Goal: Task Accomplishment & Management: Complete application form

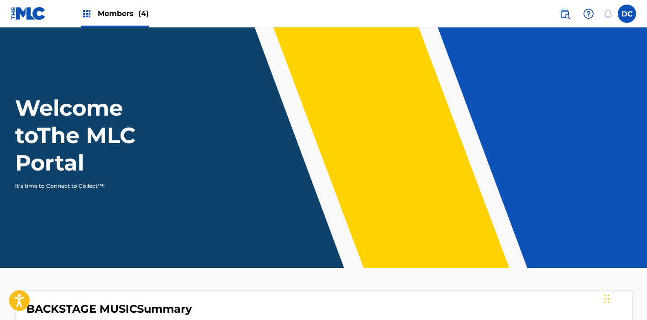
click at [131, 11] on span "Members (4)" at bounding box center [123, 13] width 51 height 11
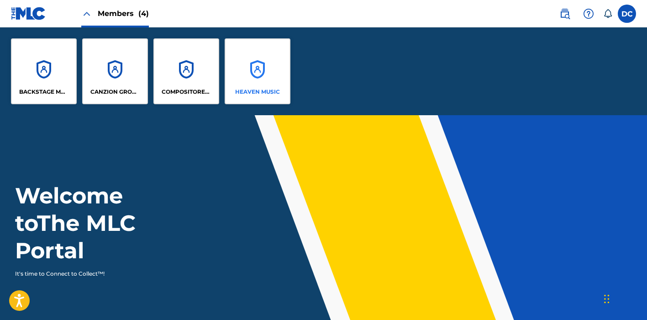
click at [255, 64] on div "HEAVEN MUSIC" at bounding box center [258, 71] width 66 height 66
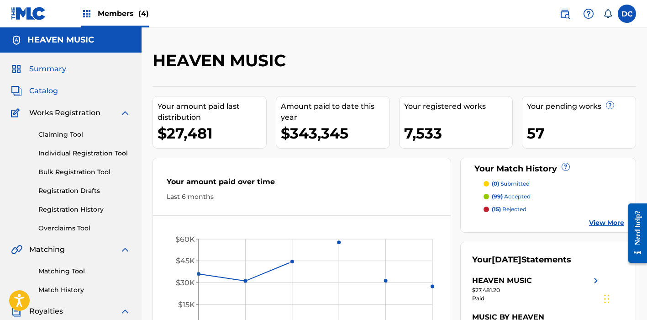
click at [44, 92] on span "Catalog" at bounding box center [43, 90] width 29 height 11
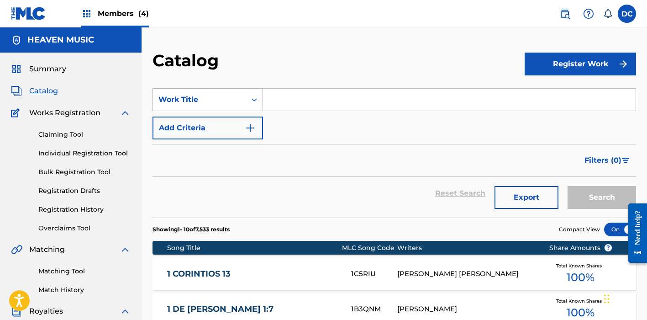
click at [235, 101] on div "Work Title" at bounding box center [199, 99] width 82 height 11
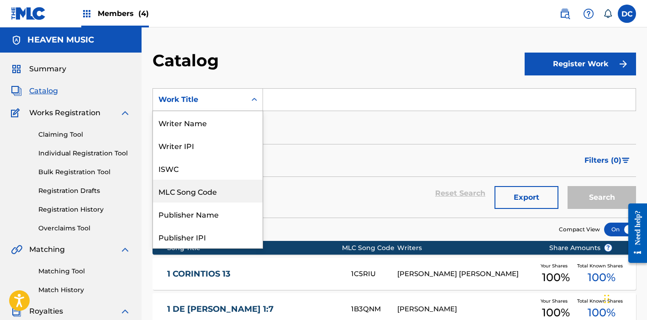
click at [216, 189] on div "MLC Song Code" at bounding box center [208, 190] width 110 height 23
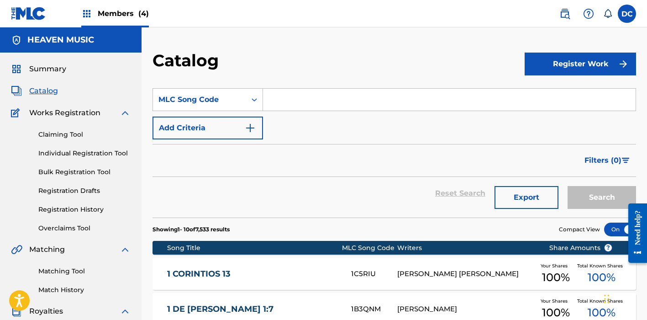
click at [285, 104] on input "Search Form" at bounding box center [449, 100] width 373 height 22
paste input "Arcoiris"
type input "Arcoiris"
click at [602, 197] on button "Search" at bounding box center [602, 197] width 68 height 23
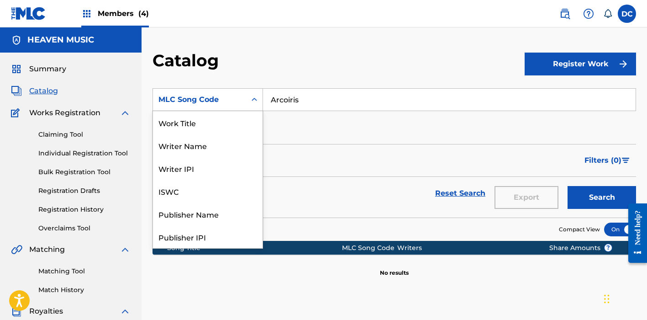
click at [221, 92] on div "MLC Song Code" at bounding box center [199, 99] width 93 height 17
click at [200, 126] on div "Work Title" at bounding box center [208, 122] width 110 height 23
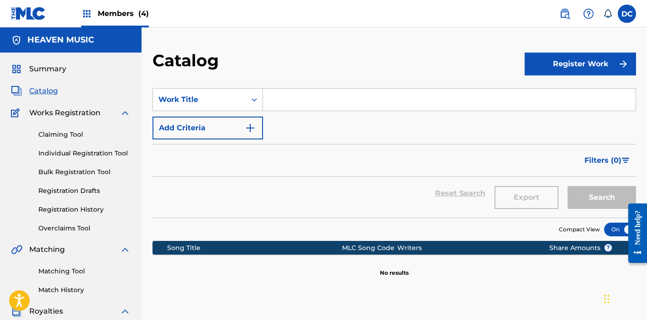
click at [355, 100] on input "Search Form" at bounding box center [449, 100] width 373 height 22
paste input "Arcoiris"
type input "Arcoiris"
click at [602, 197] on button "Search" at bounding box center [602, 197] width 68 height 23
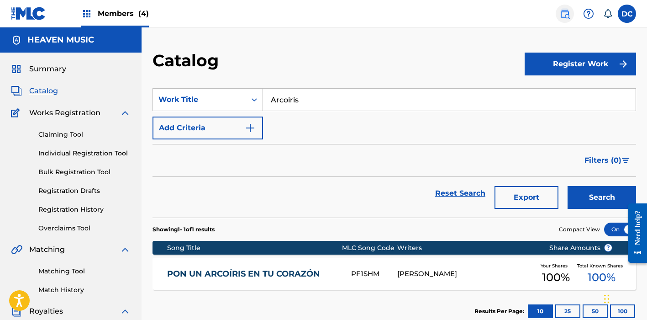
click at [565, 14] on img at bounding box center [564, 13] width 11 height 11
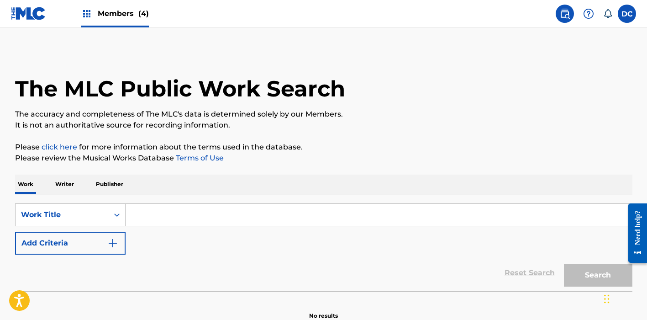
click at [142, 217] on input "Search Form" at bounding box center [379, 215] width 506 height 22
paste input "Arcoiris"
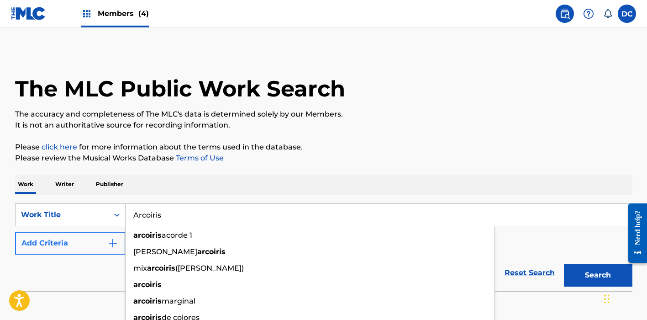
type input "Arcoiris"
click at [99, 243] on button "Add Criteria" at bounding box center [70, 242] width 110 height 23
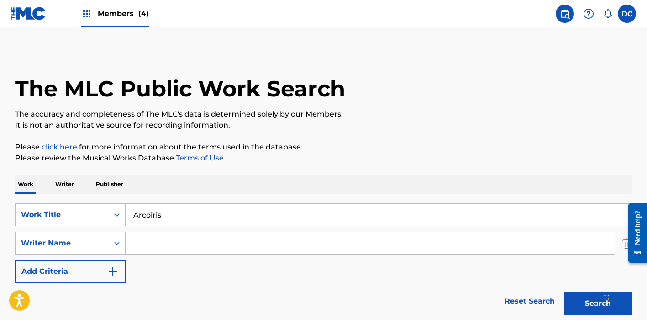
click at [149, 242] on input "Search Form" at bounding box center [370, 243] width 489 height 22
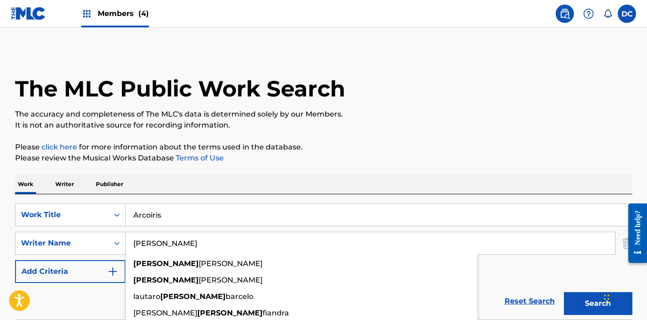
type input "[PERSON_NAME]"
click at [598, 303] on button "Search" at bounding box center [598, 303] width 68 height 23
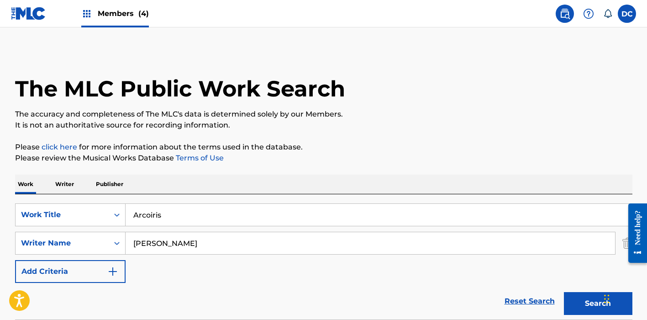
click at [114, 17] on span "Members (4)" at bounding box center [123, 13] width 51 height 11
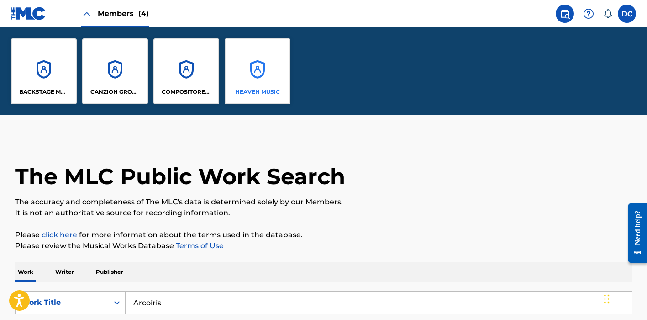
click at [232, 59] on div "HEAVEN MUSIC" at bounding box center [258, 71] width 66 height 66
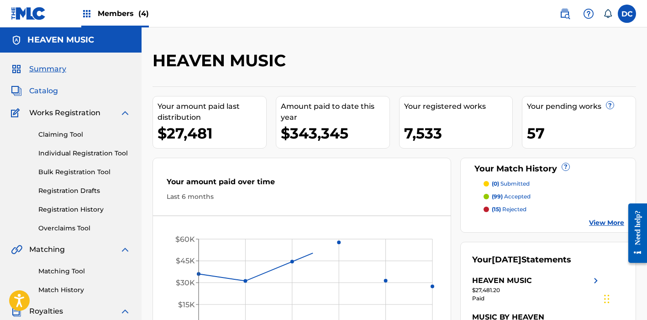
click at [50, 93] on span "Catalog" at bounding box center [43, 90] width 29 height 11
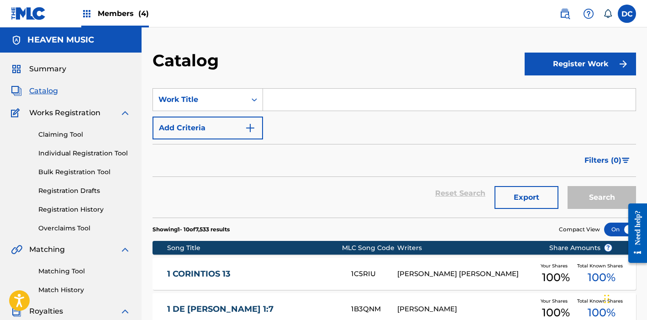
click at [277, 102] on input "Search Form" at bounding box center [449, 100] width 373 height 22
paste input "Arcoíris"
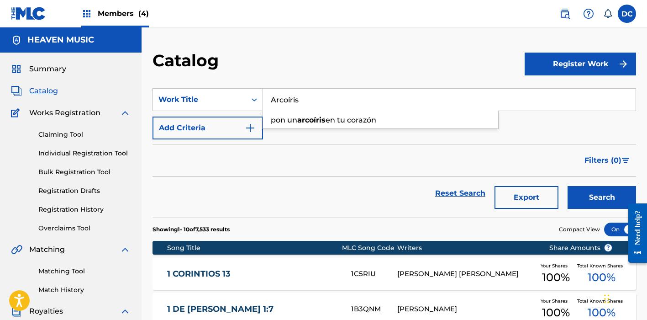
type input "Arcoíris"
click at [602, 197] on button "Search" at bounding box center [602, 197] width 68 height 23
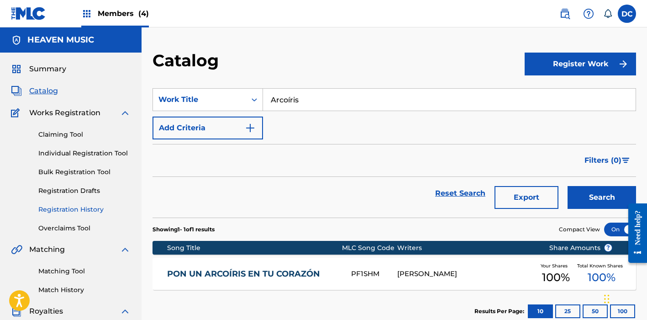
click at [87, 213] on link "Registration History" at bounding box center [84, 210] width 92 height 10
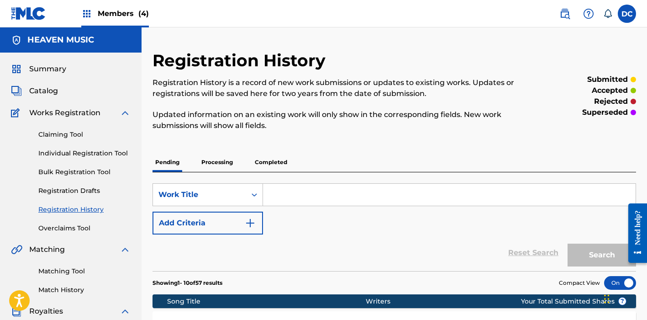
click at [282, 192] on input "Search Form" at bounding box center [449, 195] width 373 height 22
paste input "Arcoíris"
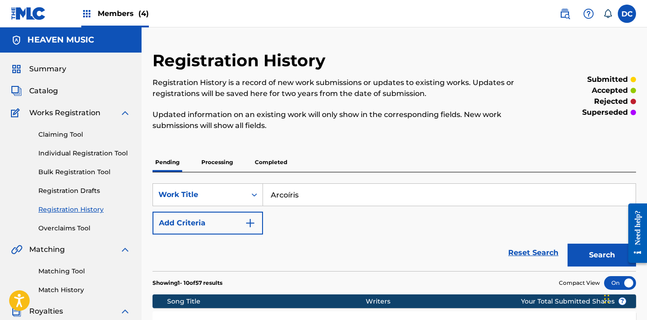
type input "Arcoíris"
click at [602, 255] on button "Search" at bounding box center [602, 254] width 68 height 23
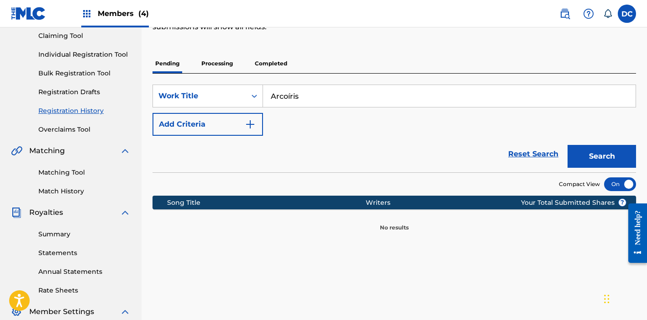
scroll to position [121, 0]
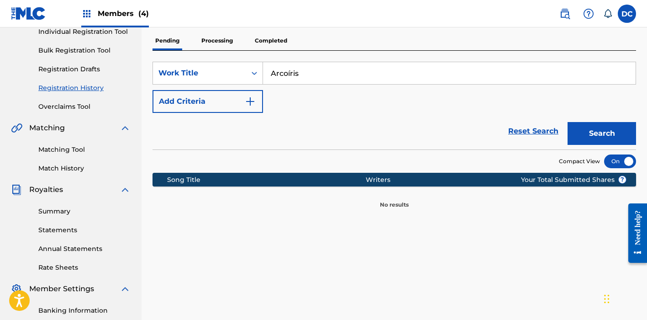
click at [221, 45] on p "Processing" at bounding box center [217, 40] width 37 height 19
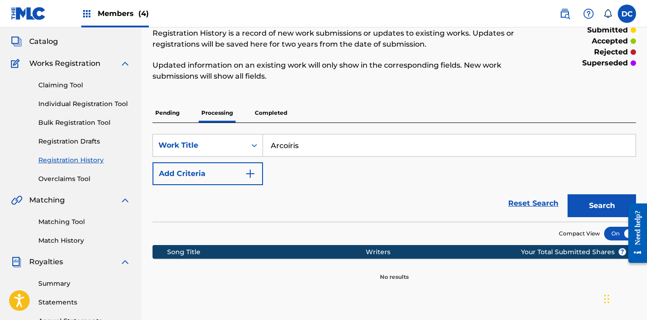
scroll to position [95, 0]
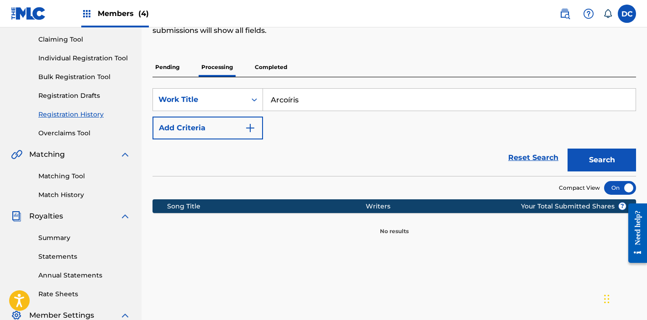
click at [271, 68] on p "Completed" at bounding box center [271, 67] width 38 height 19
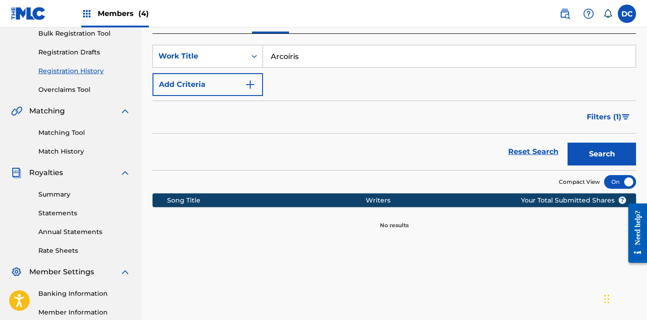
scroll to position [139, 0]
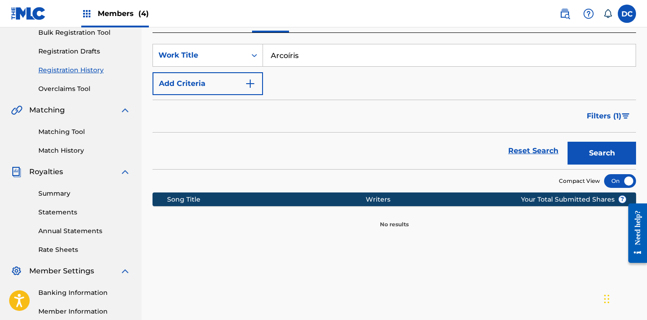
click at [302, 59] on input "Arcoíris" at bounding box center [449, 55] width 373 height 22
click at [602, 153] on button "Search" at bounding box center [602, 153] width 68 height 23
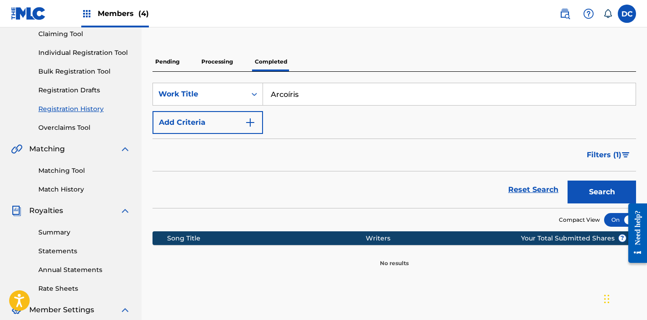
scroll to position [86, 0]
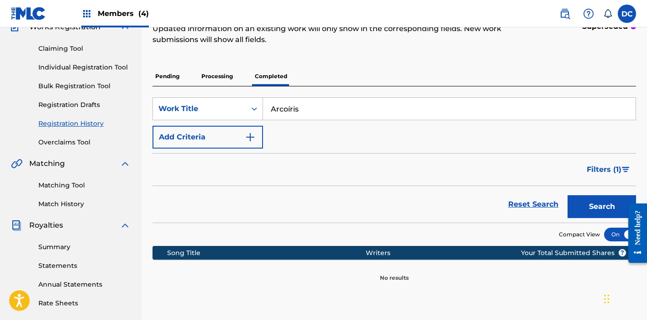
click at [210, 84] on p "Processing" at bounding box center [217, 76] width 37 height 19
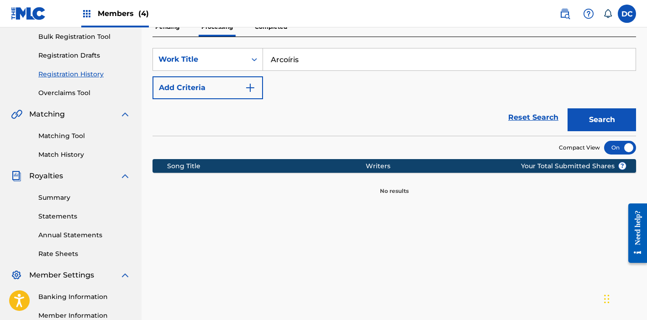
scroll to position [156, 0]
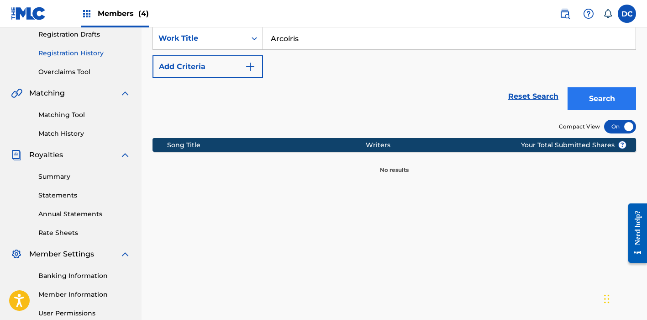
click at [602, 95] on button "Search" at bounding box center [602, 98] width 68 height 23
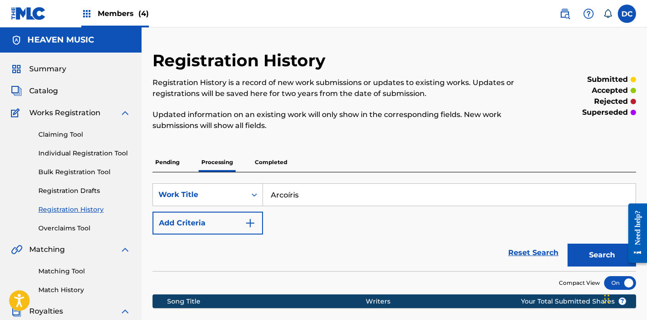
scroll to position [0, 0]
click at [49, 65] on span "Summary" at bounding box center [47, 68] width 37 height 11
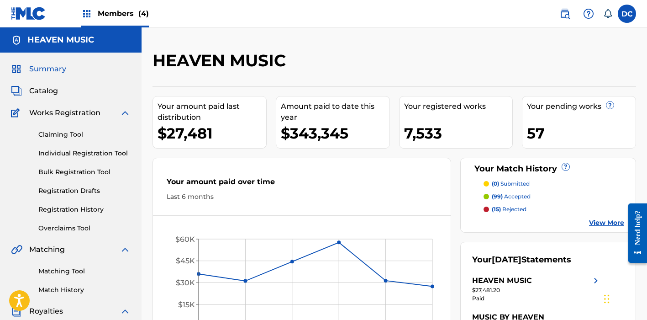
click at [521, 208] on p "(15) rejected" at bounding box center [509, 209] width 35 height 8
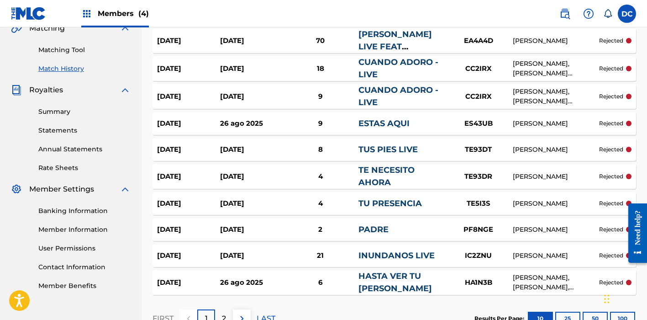
scroll to position [273, 0]
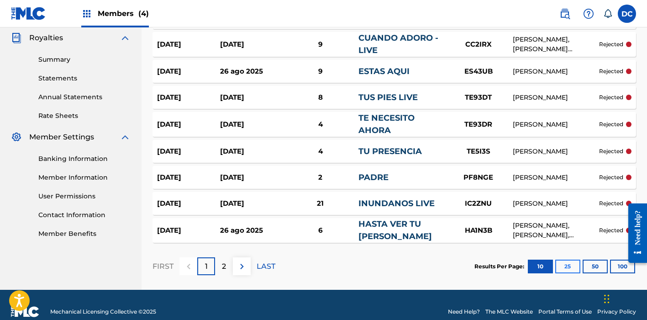
click at [573, 261] on button "25" at bounding box center [567, 266] width 25 height 14
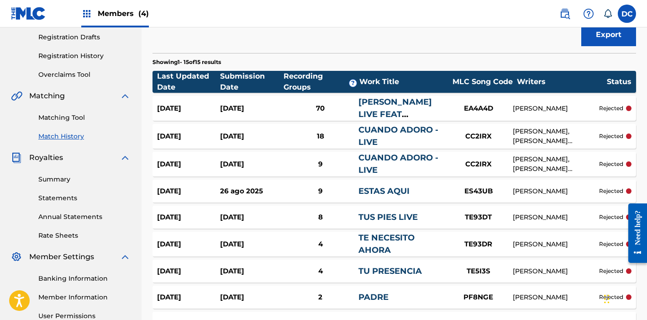
scroll to position [154, 0]
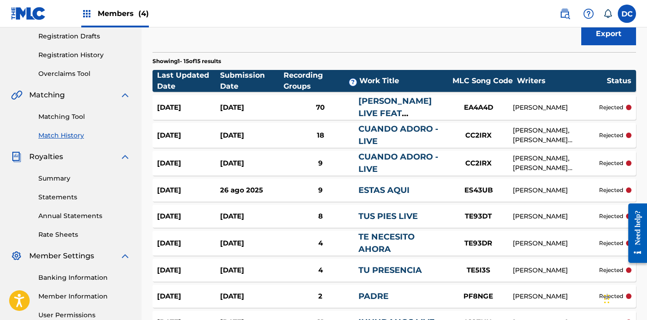
click at [436, 112] on div "[PERSON_NAME] LIVE FEAT [PERSON_NAME]" at bounding box center [401, 107] width 86 height 25
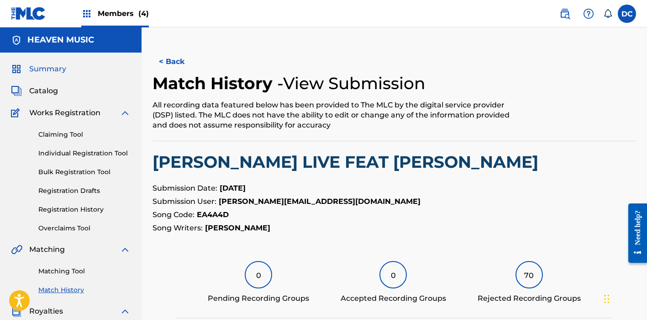
click at [50, 69] on span "Summary" at bounding box center [47, 68] width 37 height 11
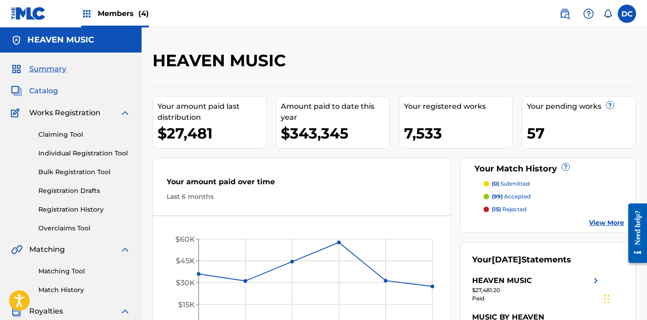
click at [42, 88] on span "Catalog" at bounding box center [43, 90] width 29 height 11
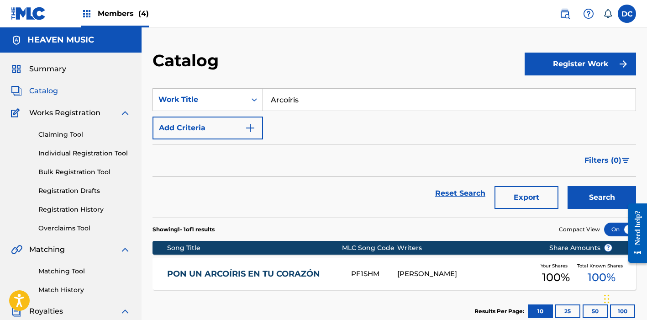
click at [290, 100] on input "Arcoíris" at bounding box center [449, 100] width 373 height 22
type input "Arcoiris"
click at [602, 197] on button "Search" at bounding box center [602, 197] width 68 height 23
click at [121, 20] on div "Members (4)" at bounding box center [115, 13] width 68 height 27
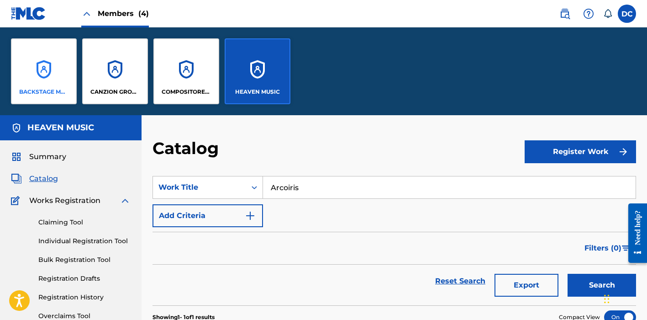
click at [44, 81] on div "BACKSTAGE MUSIC" at bounding box center [44, 71] width 66 height 66
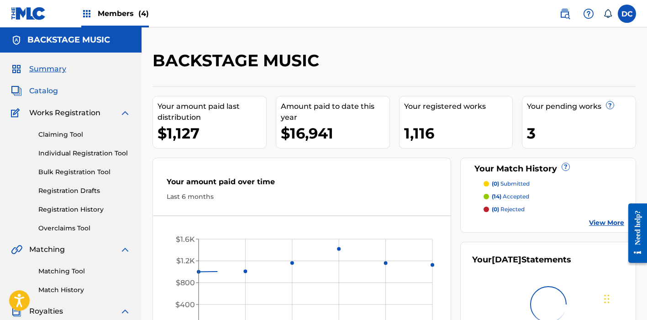
click at [50, 90] on span "Catalog" at bounding box center [43, 90] width 29 height 11
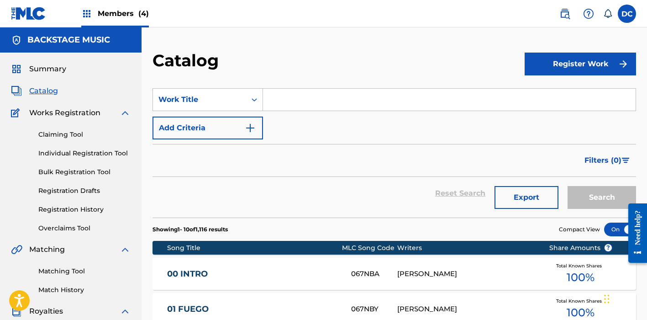
click at [268, 100] on input "Search Form" at bounding box center [449, 100] width 373 height 22
paste input "Arcoíris"
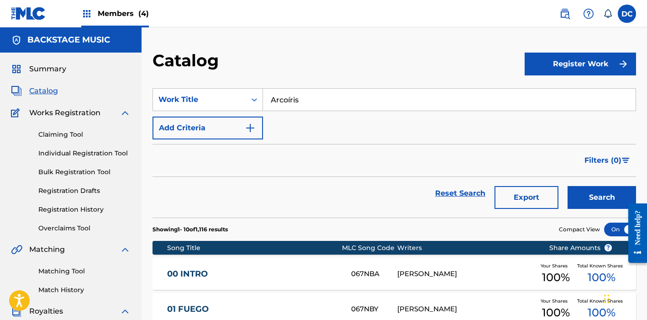
type input "Arcoíris"
click at [602, 197] on button "Search" at bounding box center [602, 197] width 68 height 23
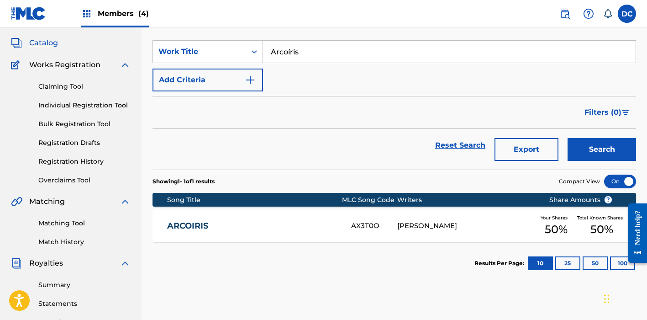
scroll to position [61, 0]
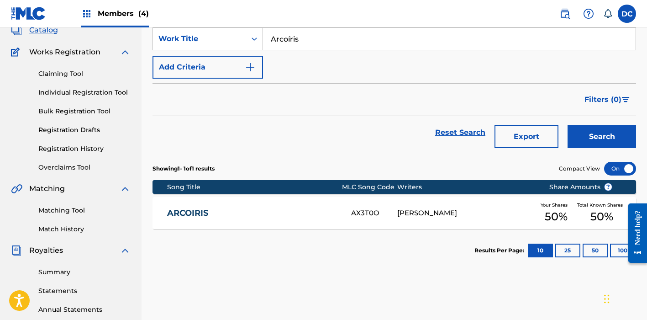
click at [288, 205] on div "ARCOIRIS AX3T0O [PERSON_NAME] Your Shares 50 % Total Known Shares 50 %" at bounding box center [394, 213] width 484 height 32
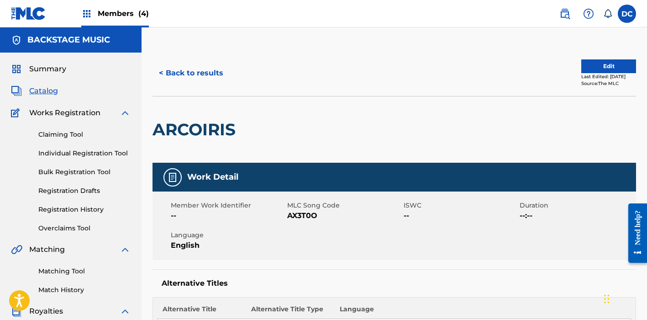
click at [308, 213] on span "AX3T0O" at bounding box center [344, 215] width 114 height 11
copy span "AX3T0O"
click at [299, 214] on span "AX3T0O" at bounding box center [344, 215] width 114 height 11
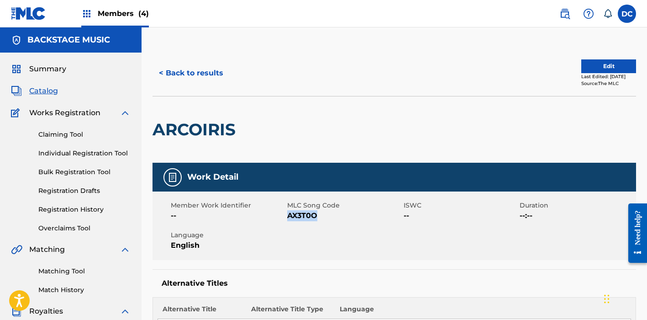
copy span "AX3T0O"
click at [132, 14] on span "Members (4)" at bounding box center [123, 13] width 51 height 11
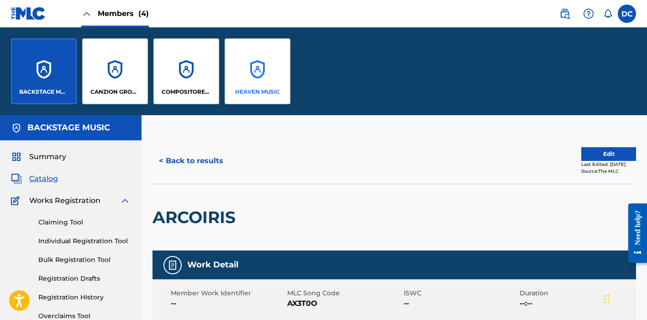
click at [266, 71] on div "HEAVEN MUSIC" at bounding box center [258, 71] width 66 height 66
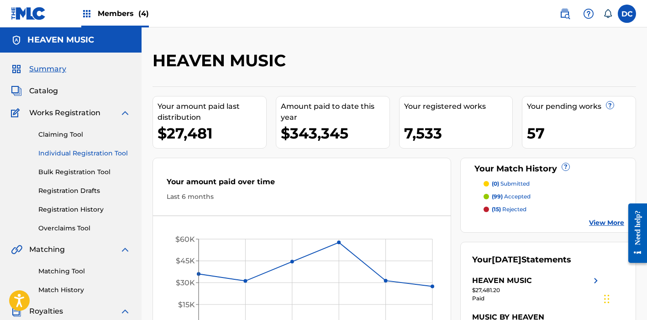
click at [95, 151] on link "Individual Registration Tool" at bounding box center [84, 153] width 92 height 10
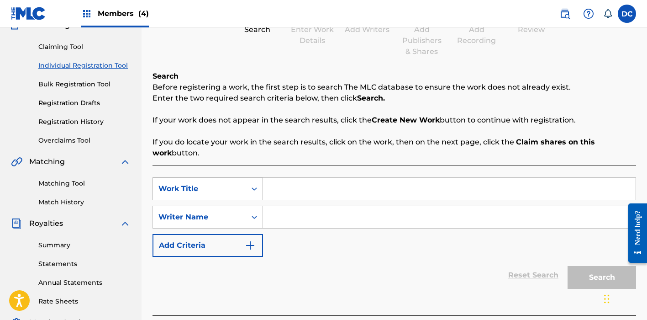
scroll to position [89, 0]
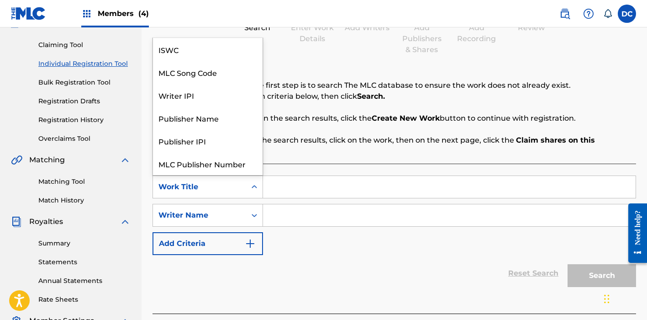
click at [258, 189] on icon "Search Form" at bounding box center [254, 186] width 9 height 9
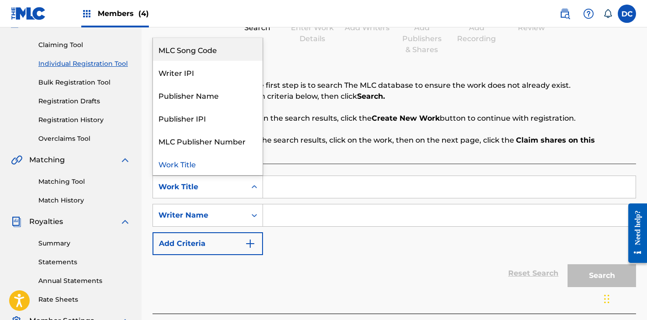
click at [203, 58] on div "MLC Song Code" at bounding box center [208, 49] width 110 height 23
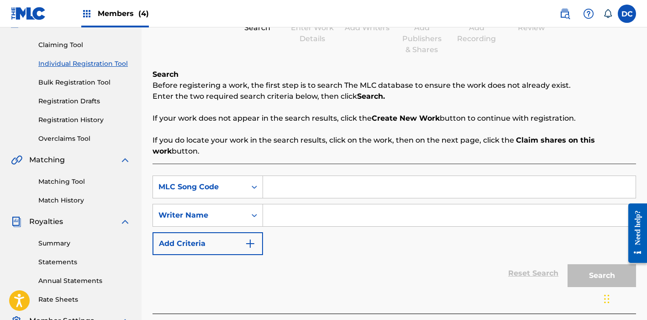
click at [308, 188] on input "Search Form" at bounding box center [449, 187] width 373 height 22
paste input "AX3T0O"
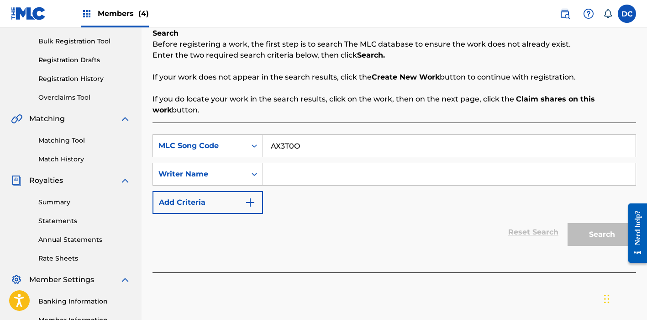
type input "AX3T0O"
click at [292, 172] on input "Search Form" at bounding box center [449, 174] width 373 height 22
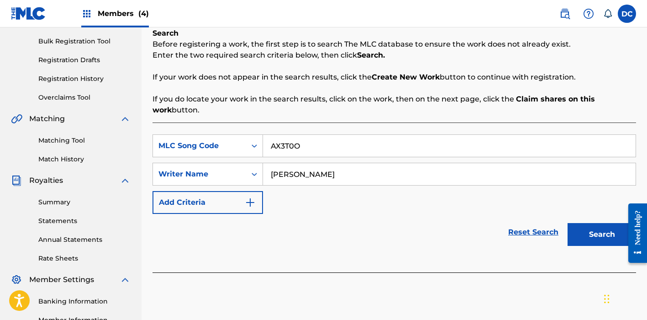
type input "[PERSON_NAME]"
click at [602, 234] on button "Search" at bounding box center [602, 234] width 68 height 23
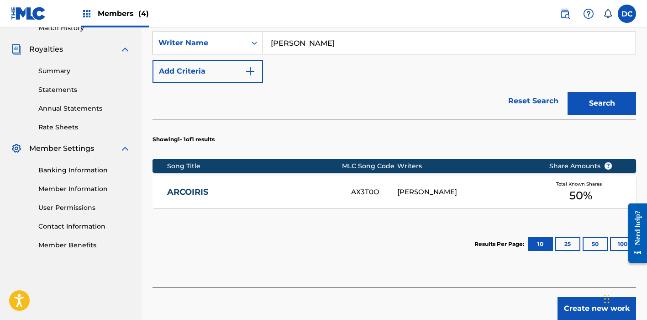
scroll to position [263, 0]
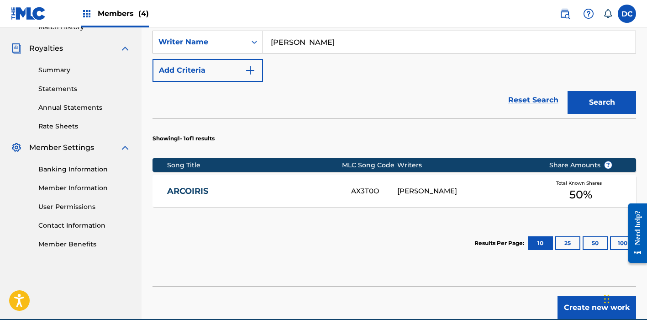
click at [337, 189] on link "ARCOIRIS" at bounding box center [253, 191] width 172 height 11
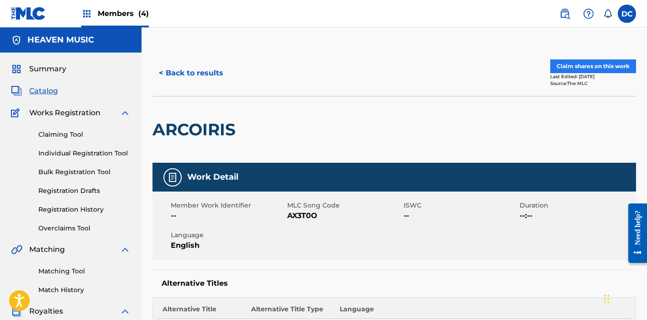
click at [564, 68] on button "Claim shares on this work" at bounding box center [593, 66] width 86 height 14
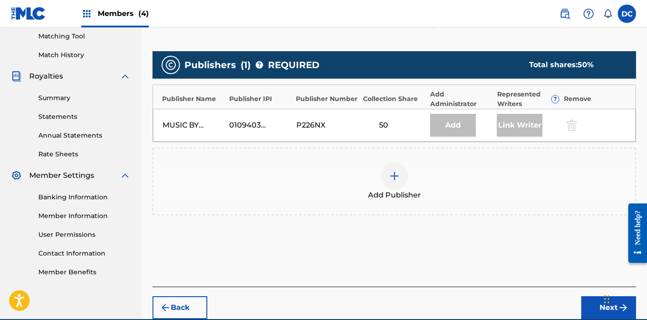
scroll to position [253, 0]
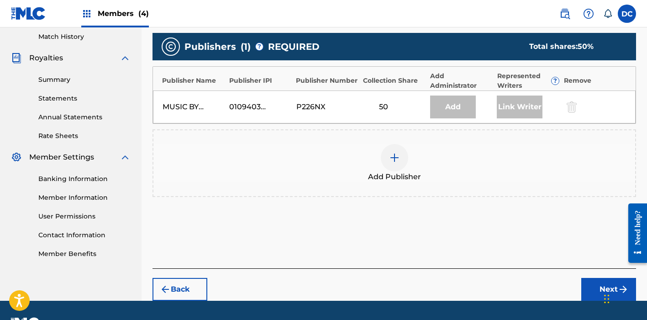
click at [388, 155] on div at bounding box center [394, 157] width 27 height 27
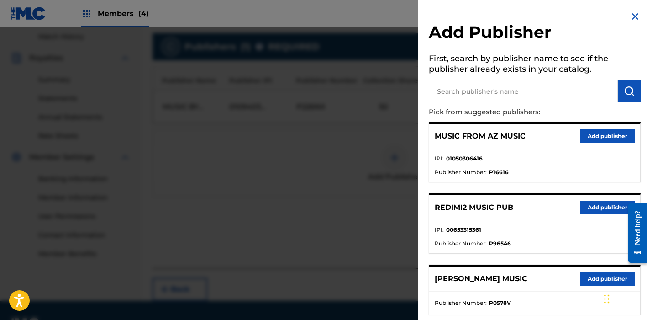
click at [473, 89] on input "text" at bounding box center [523, 90] width 189 height 23
type input "heaven"
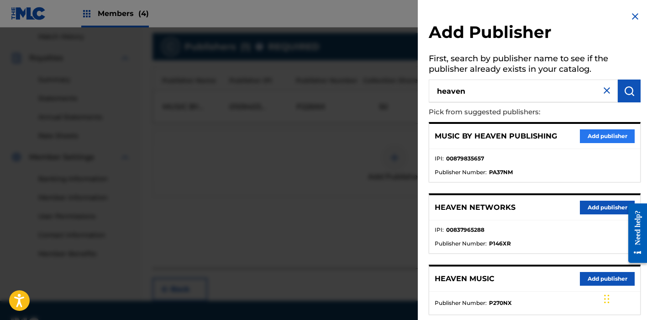
click at [591, 135] on button "Add publisher" at bounding box center [607, 136] width 55 height 14
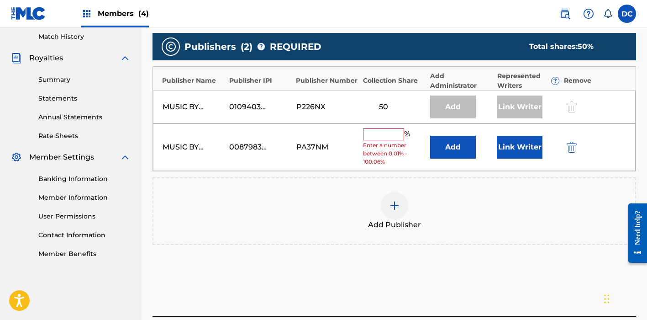
click at [394, 136] on input "text" at bounding box center [383, 134] width 41 height 12
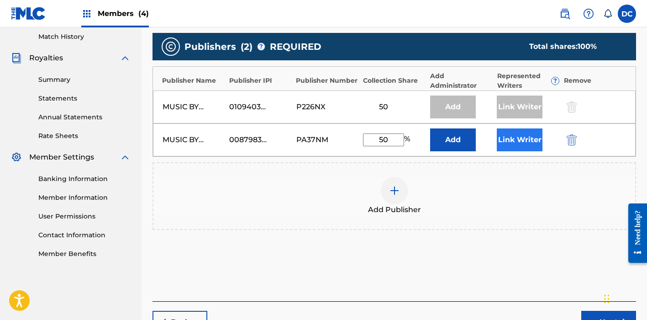
type input "50"
click at [520, 141] on button "Link Writer" at bounding box center [520, 139] width 46 height 23
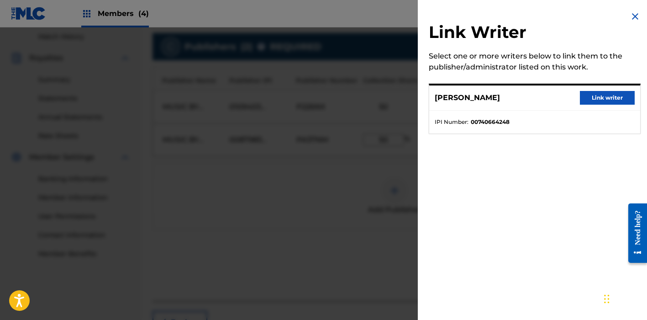
click at [362, 178] on div at bounding box center [323, 187] width 647 height 320
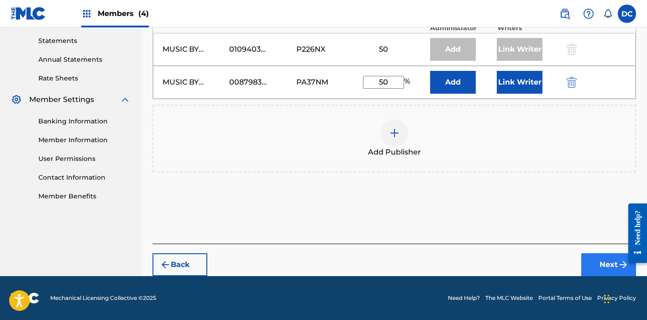
scroll to position [310, 0]
click at [614, 264] on button "Next" at bounding box center [608, 264] width 55 height 23
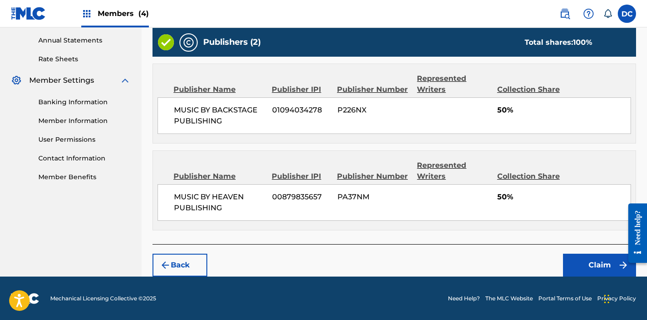
scroll to position [329, 0]
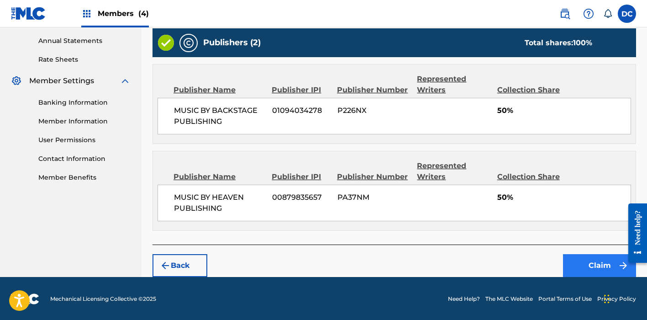
click at [583, 258] on button "Claim" at bounding box center [599, 265] width 73 height 23
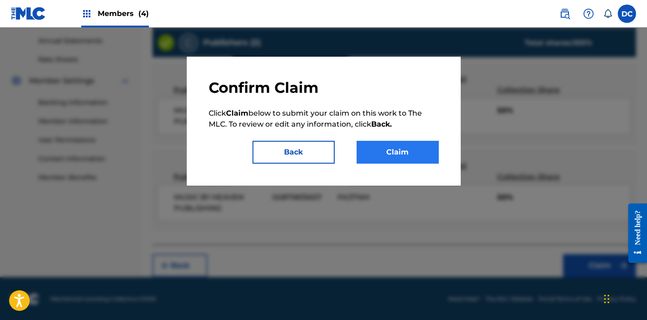
click at [406, 151] on button "Claim" at bounding box center [398, 152] width 82 height 23
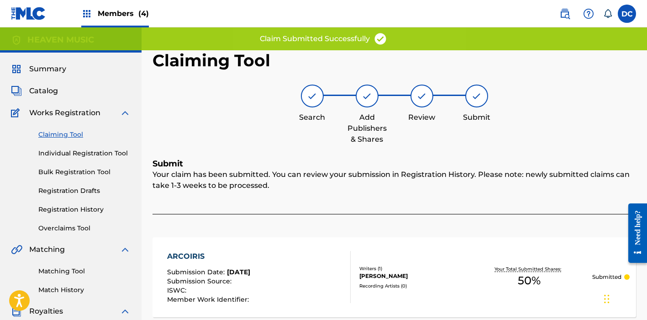
scroll to position [0, 0]
